Goal: Transaction & Acquisition: Obtain resource

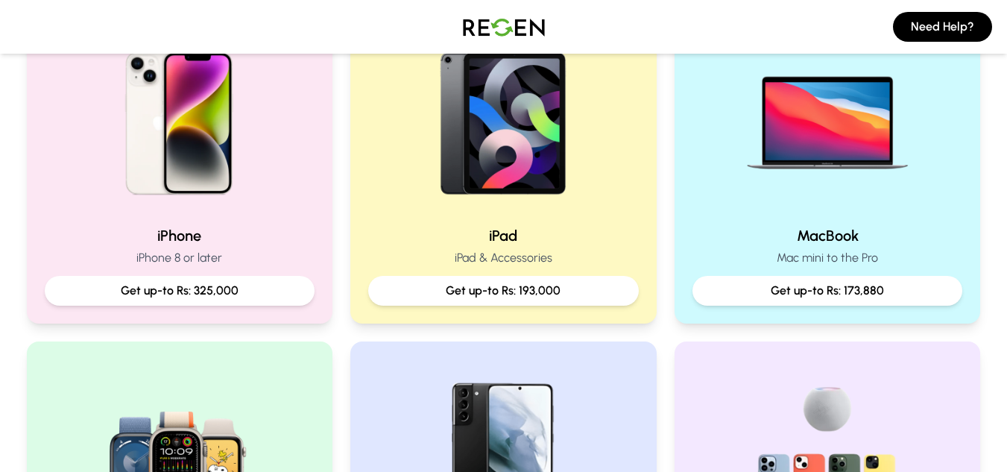
scroll to position [374, 0]
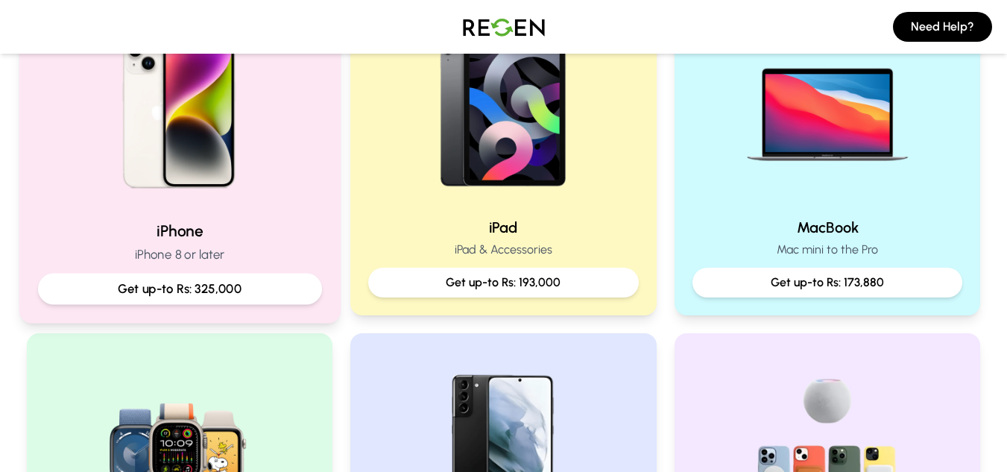
click at [165, 185] on img at bounding box center [179, 107] width 201 height 201
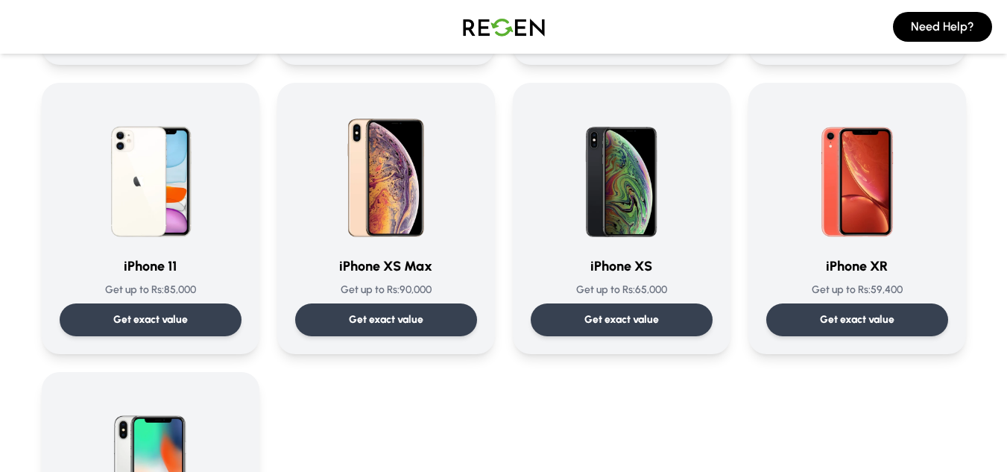
scroll to position [1121, 0]
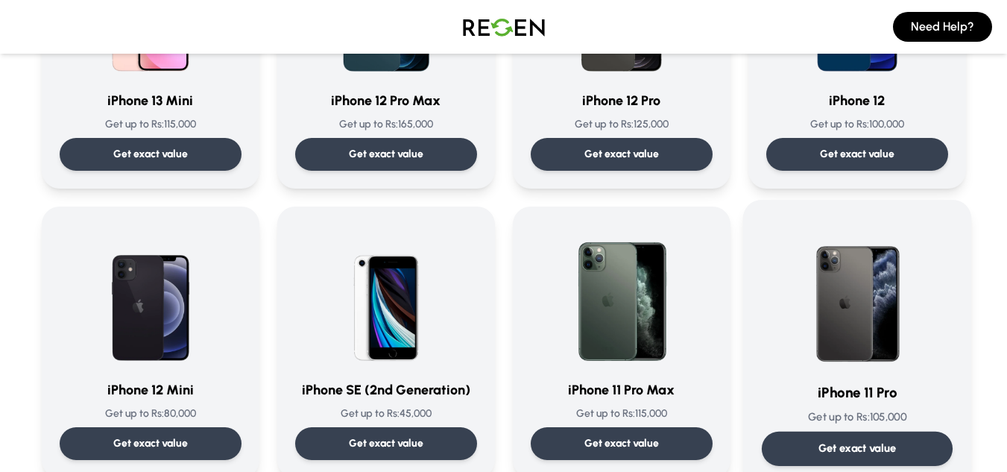
click at [852, 323] on img at bounding box center [857, 293] width 151 height 151
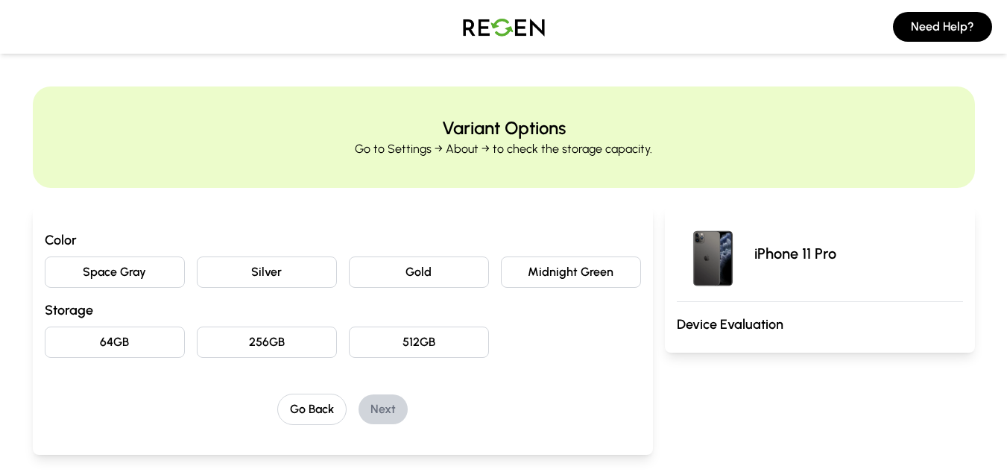
click at [574, 275] on button "Midnight Green" at bounding box center [571, 271] width 140 height 31
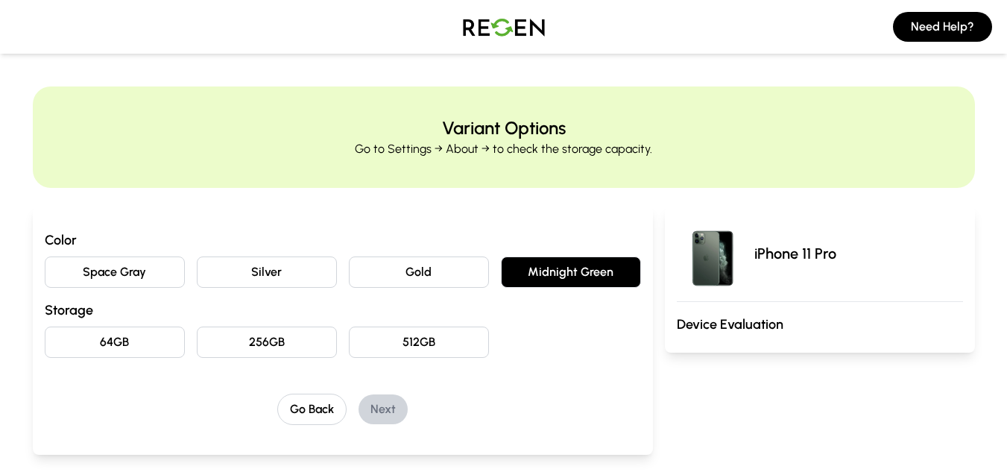
click at [97, 333] on button "64GB" at bounding box center [115, 342] width 140 height 31
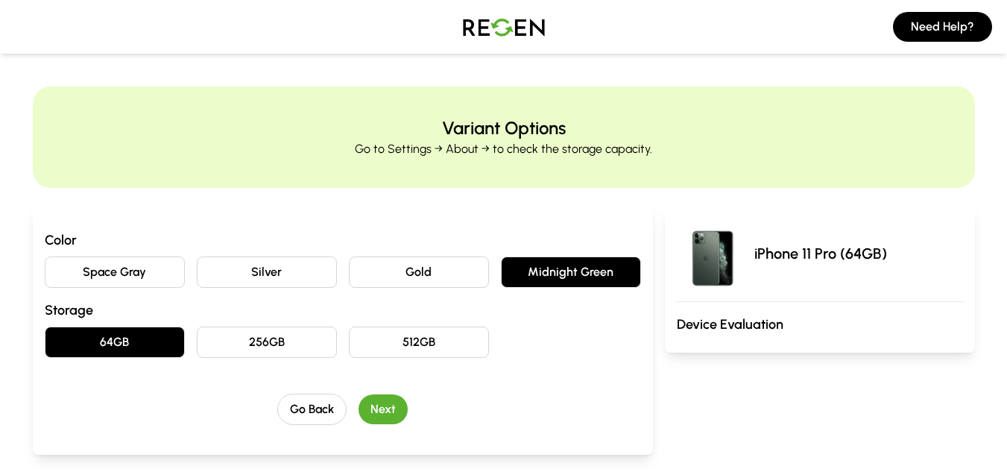
click at [383, 409] on button "Next" at bounding box center [383, 409] width 49 height 30
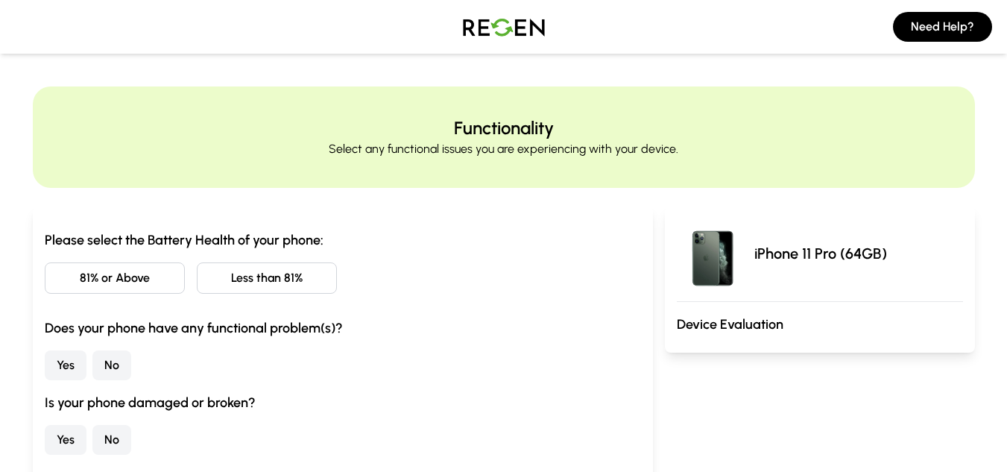
click at [260, 277] on button "Less than 81%" at bounding box center [267, 277] width 140 height 31
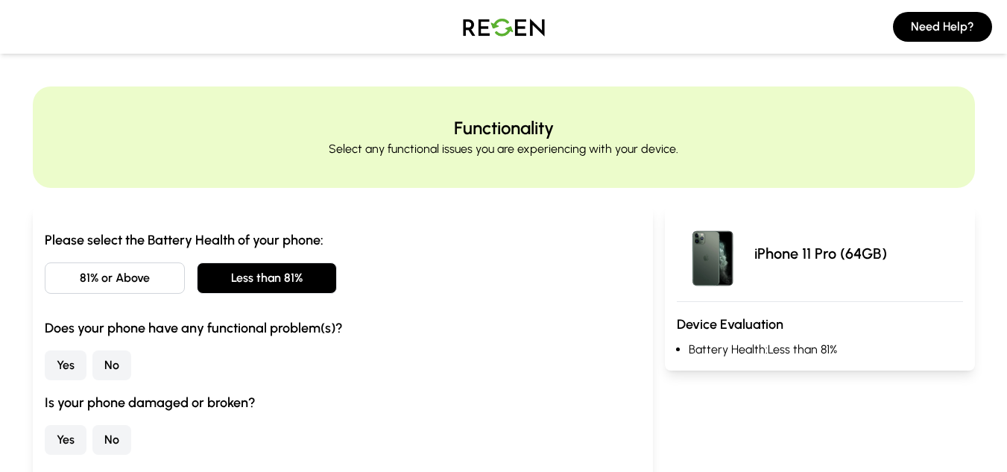
click at [106, 372] on button "No" at bounding box center [111, 365] width 39 height 30
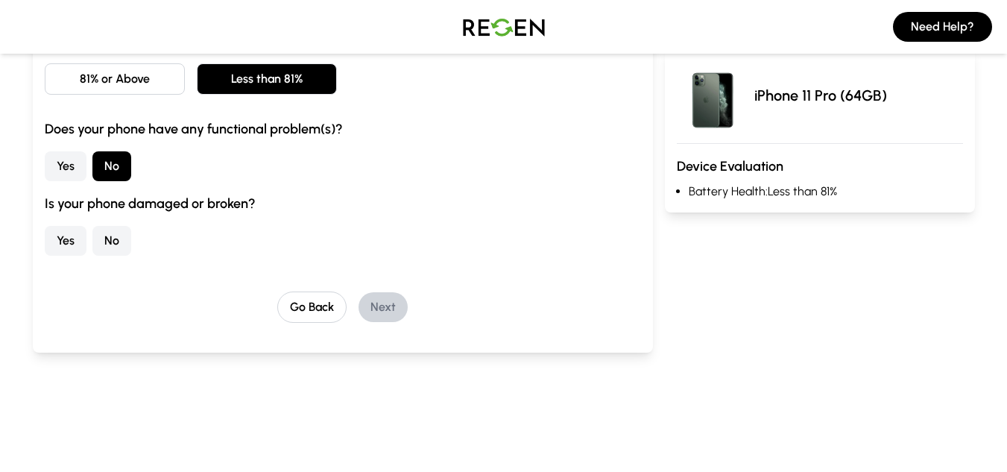
scroll to position [212, 0]
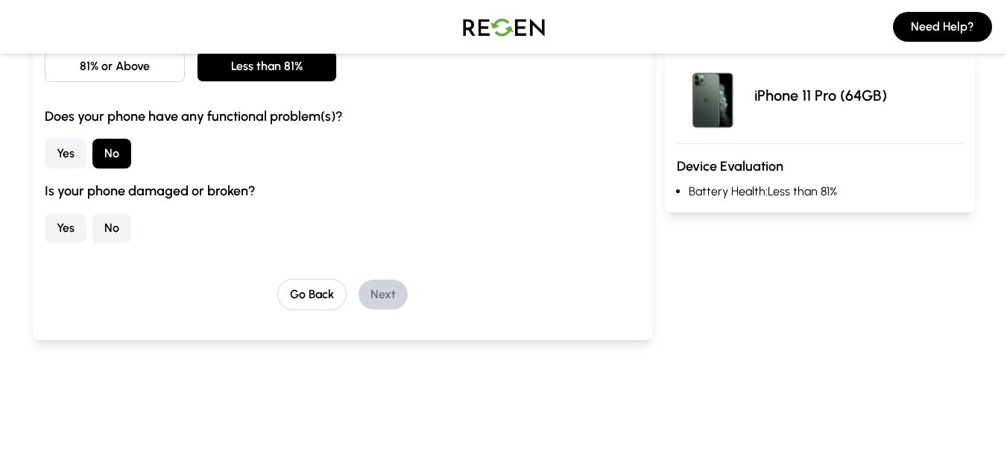
click at [121, 217] on button "No" at bounding box center [111, 228] width 39 height 30
click at [380, 291] on button "Next" at bounding box center [383, 295] width 49 height 30
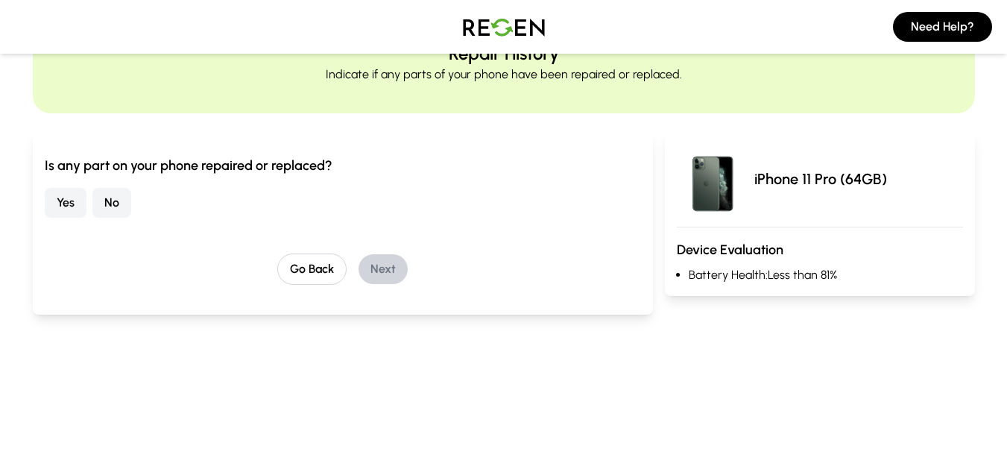
scroll to position [43, 0]
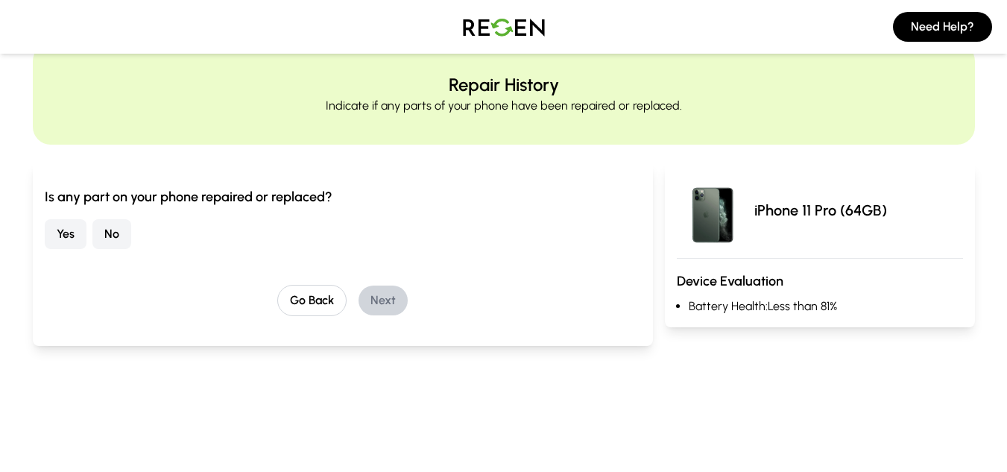
click at [124, 228] on button "No" at bounding box center [111, 234] width 39 height 30
click at [388, 300] on button "Next" at bounding box center [383, 301] width 49 height 30
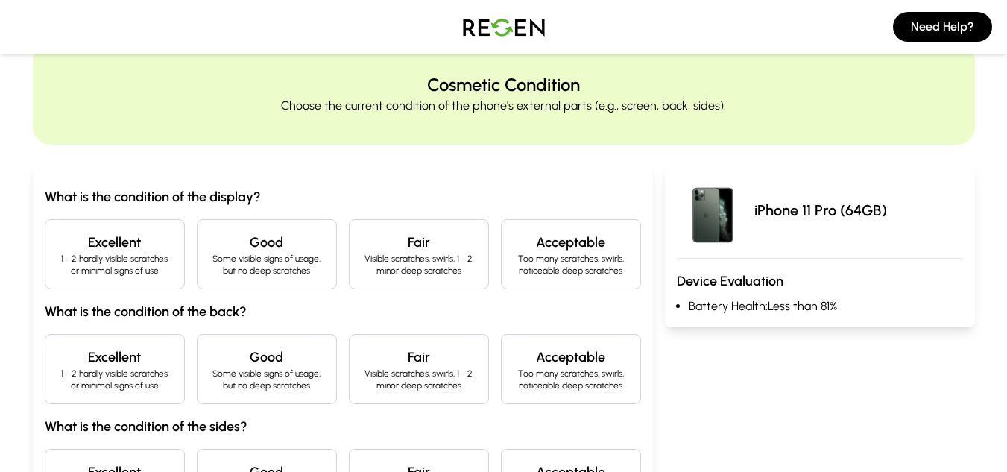
click at [242, 259] on p "Some visible signs of usage, but no deep scratches" at bounding box center [267, 265] width 115 height 24
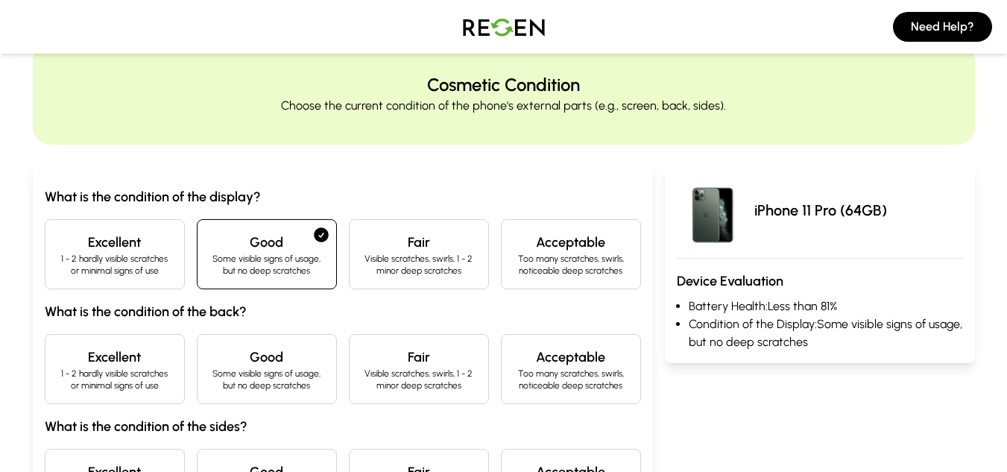
click at [167, 258] on p "1 - 2 hardly visible scratches or minimal signs of use" at bounding box center [114, 265] width 115 height 24
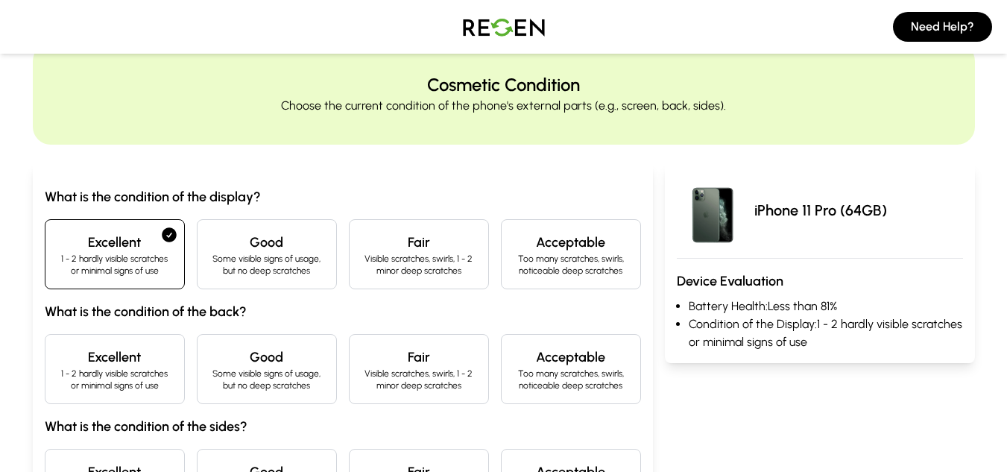
click at [160, 379] on p "1 - 2 hardly visible scratches or minimal signs of use" at bounding box center [114, 380] width 115 height 24
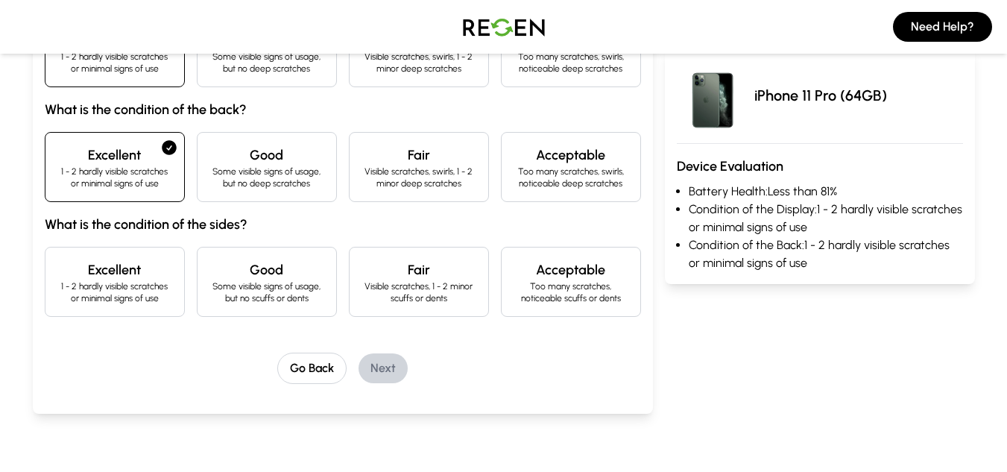
scroll to position [248, 0]
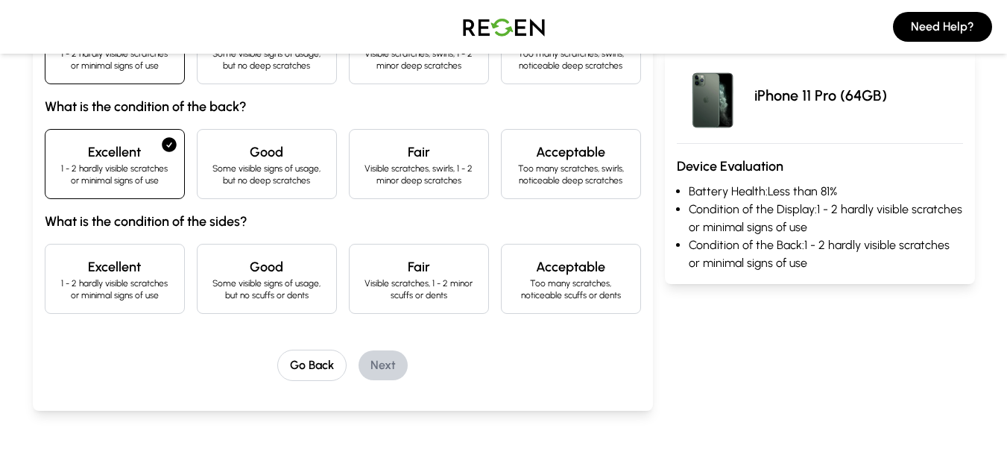
click at [265, 292] on p "Some visible signs of usage, but no scuffs or dents" at bounding box center [267, 289] width 115 height 24
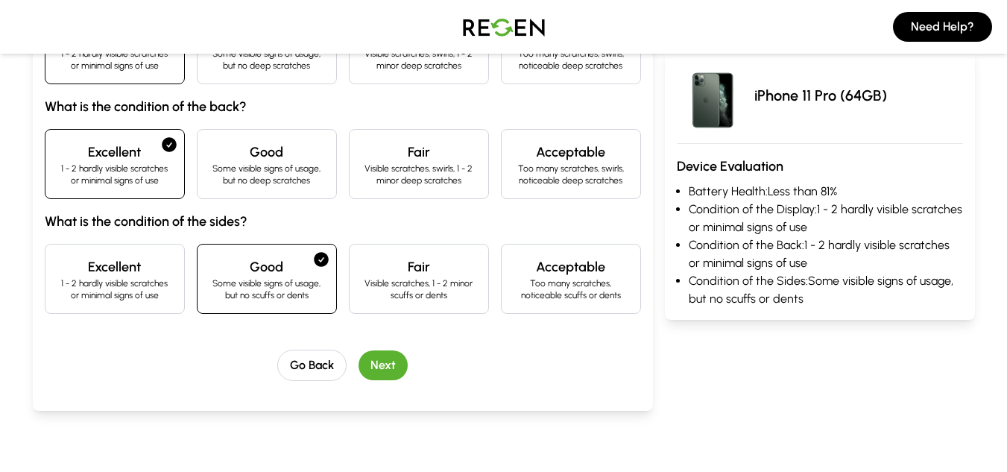
click at [379, 368] on button "Next" at bounding box center [383, 365] width 49 height 30
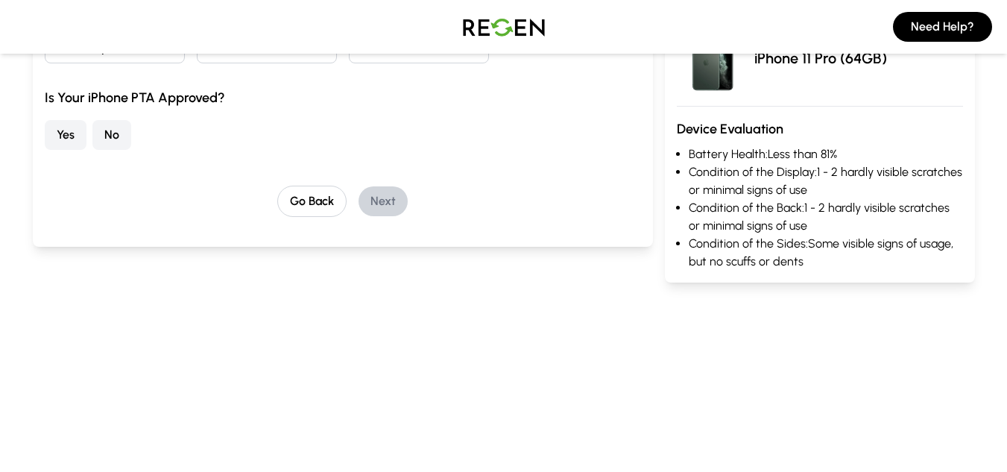
scroll to position [84, 0]
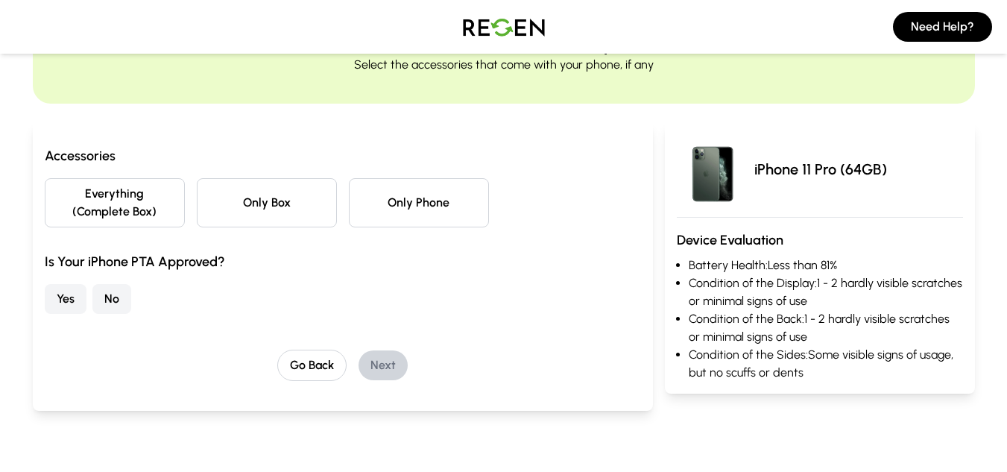
click at [411, 192] on button "Only Phone" at bounding box center [419, 202] width 140 height 49
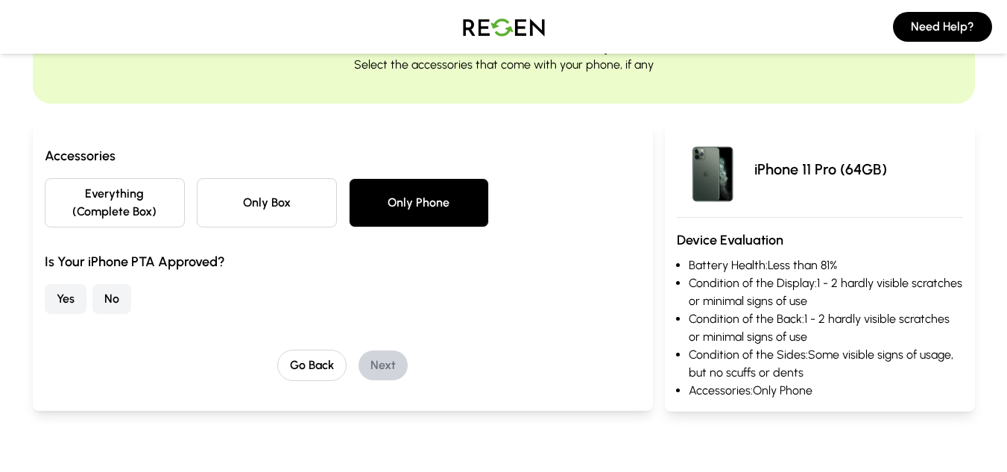
click at [53, 297] on button "Yes" at bounding box center [66, 299] width 42 height 30
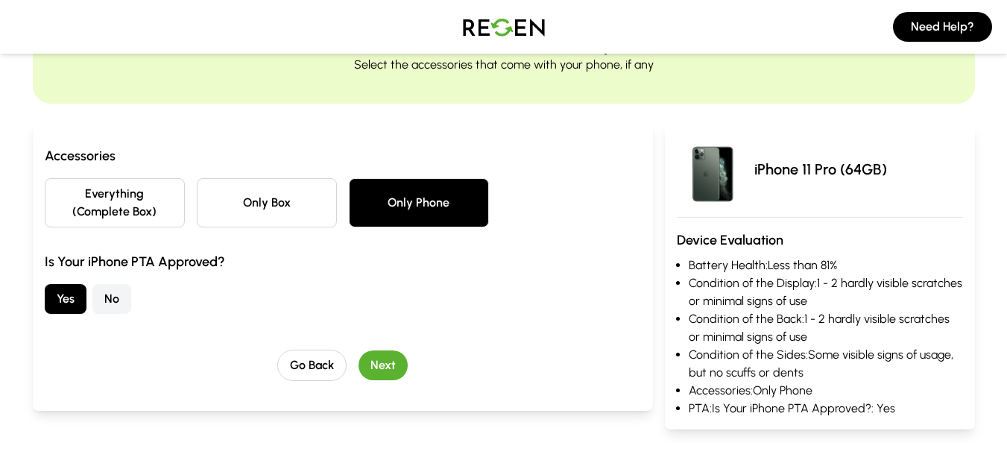
click at [402, 368] on button "Next" at bounding box center [383, 365] width 49 height 30
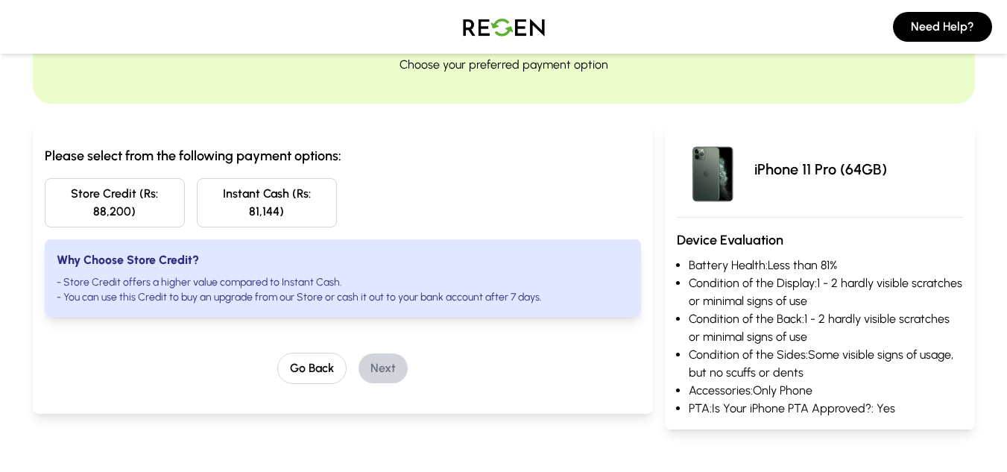
click at [263, 201] on button "Instant Cash (Rs: 81,144)" at bounding box center [267, 202] width 140 height 49
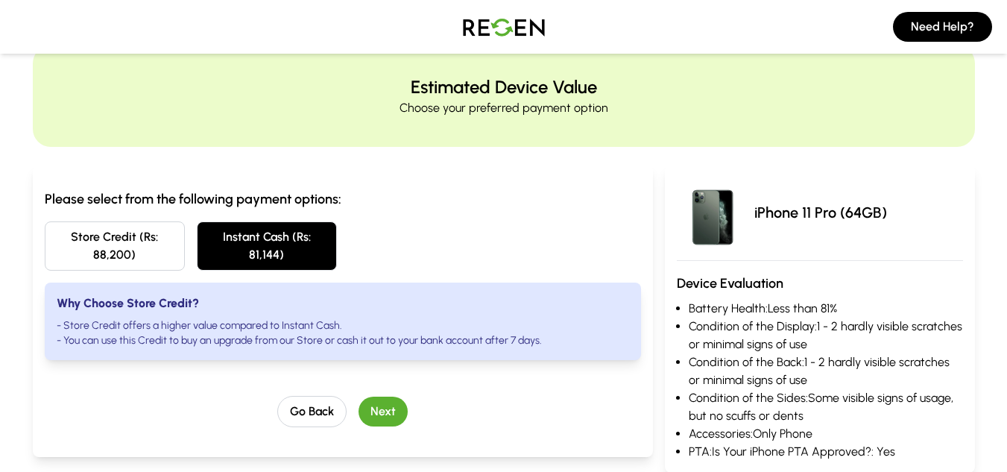
scroll to position [165, 0]
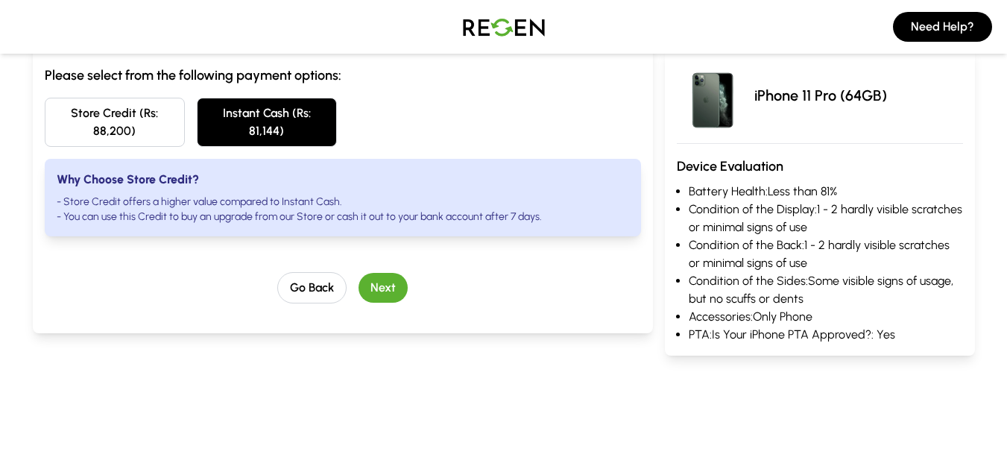
click at [397, 277] on button "Next" at bounding box center [383, 288] width 49 height 30
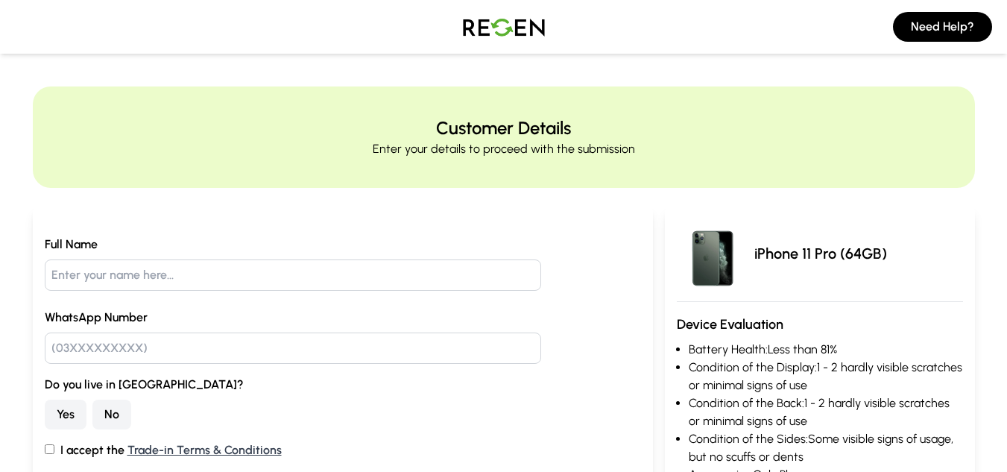
scroll to position [106, 0]
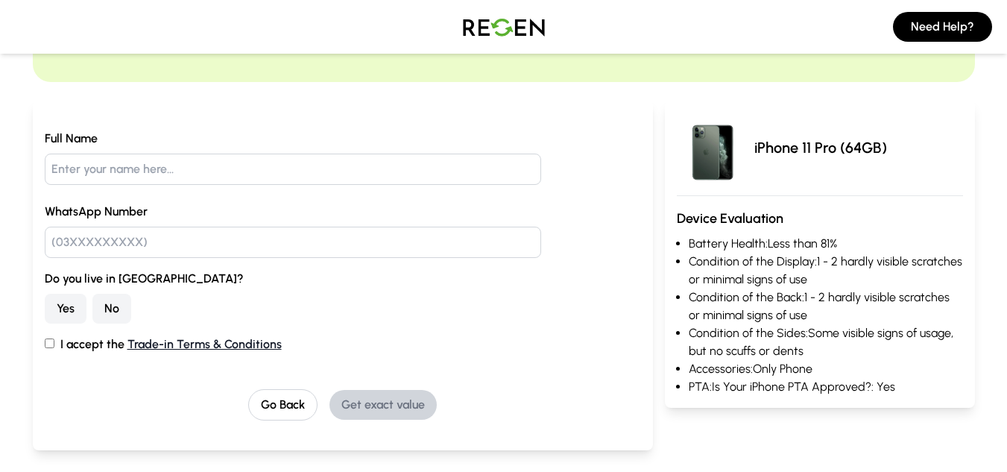
click at [189, 347] on link "Trade-in Terms & Conditions" at bounding box center [204, 344] width 154 height 14
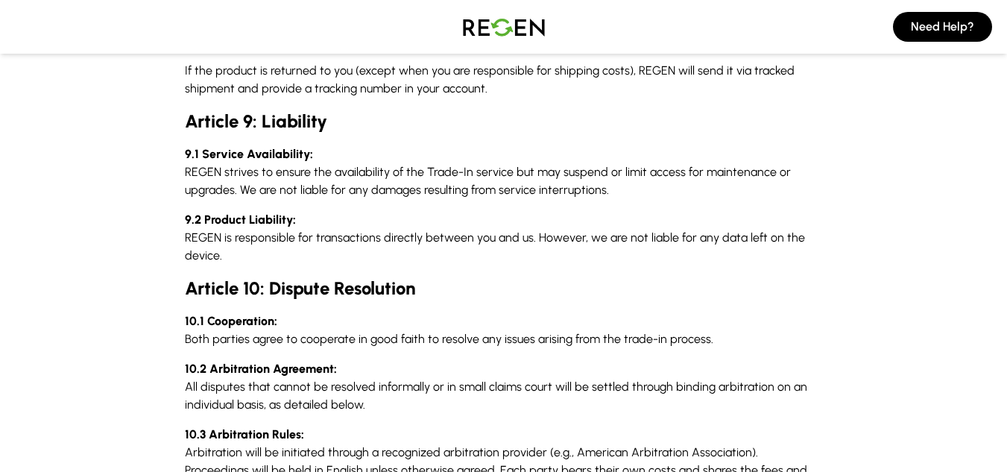
scroll to position [1855, 0]
